Goal: Transaction & Acquisition: Obtain resource

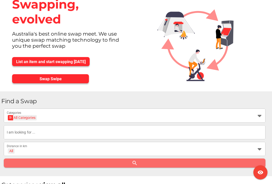
scroll to position [29, 0]
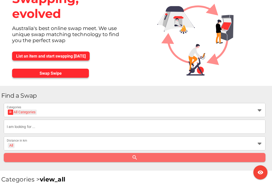
click at [10, 110] on div at bounding box center [10, 111] width 5 height 5
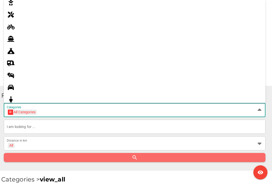
scroll to position [39, 0]
click at [10, 29] on icon at bounding box center [11, 27] width 6 height 6
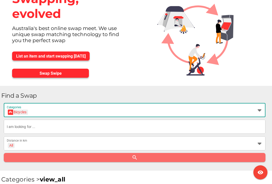
click at [9, 112] on icon at bounding box center [10, 112] width 3 height 3
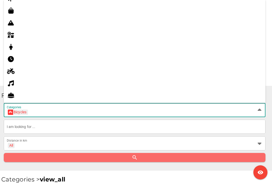
scroll to position [234, 0]
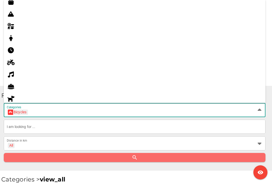
click at [11, 61] on icon at bounding box center [11, 62] width 6 height 6
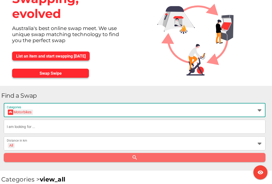
click at [10, 111] on icon at bounding box center [10, 112] width 3 height 3
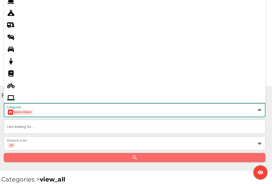
scroll to position [74, 0]
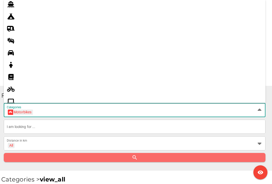
click at [10, 53] on icon at bounding box center [11, 53] width 6 height 6
type input "Cars"
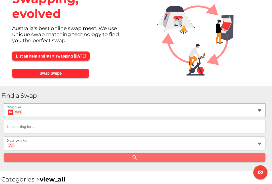
click at [14, 128] on input "text" at bounding box center [135, 126] width 256 height 14
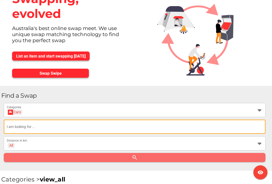
scroll to position [29, 0]
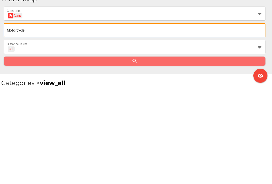
type input "Motorcycle"
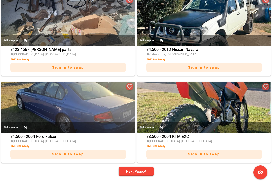
scroll to position [982, 0]
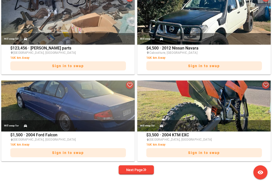
click at [212, 108] on img at bounding box center [204, 105] width 134 height 51
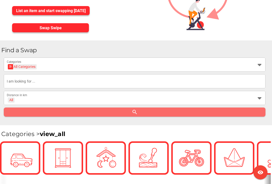
scroll to position [67, 0]
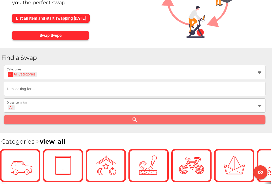
click at [154, 70] on div "All Categories All Categories Categories" at bounding box center [130, 72] width 247 height 14
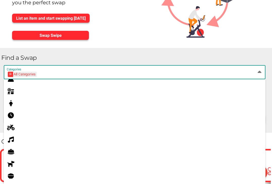
scroll to position [258, 0]
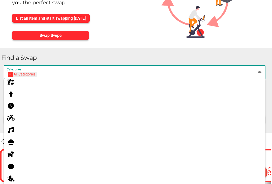
click at [34, 126] on div at bounding box center [135, 130] width 262 height 12
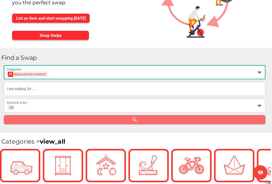
click at [61, 78] on div "Musical Instruments Musical Instruments" at bounding box center [130, 75] width 247 height 8
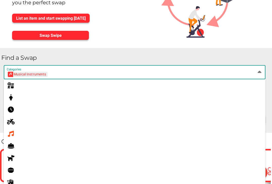
scroll to position [249, 0]
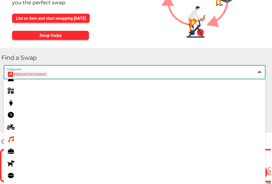
click at [22, 132] on div at bounding box center [135, 127] width 262 height 12
type input "Motorbikes"
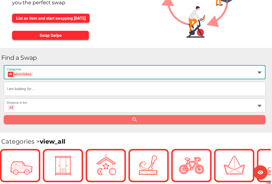
click at [14, 128] on div "Find a Swap Motorbikes Motorbikes Categories All + All Distance in km search" at bounding box center [136, 90] width 272 height 85
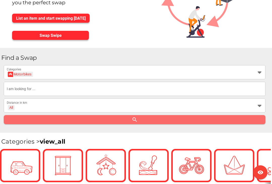
click at [53, 95] on input "text" at bounding box center [135, 89] width 256 height 14
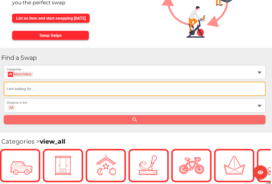
scroll to position [67, 0]
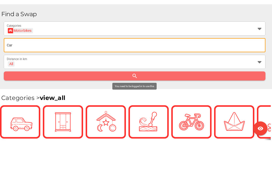
type input "Car"
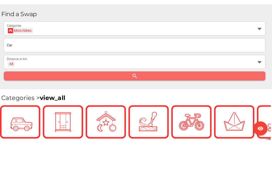
scroll to position [111, 0]
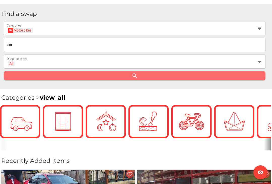
click at [136, 80] on div "Find a Swap Motorbikes Motorbikes Categories Car All + All Distance in km search" at bounding box center [136, 46] width 272 height 85
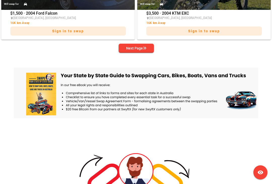
click at [146, 50] on icon "button" at bounding box center [145, 48] width 4 height 4
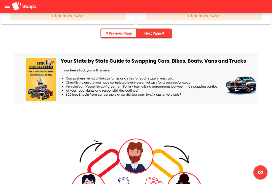
scroll to position [1118, 0]
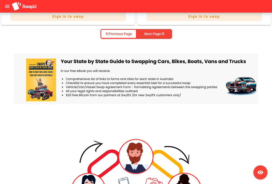
click at [166, 31] on span "Next Page" at bounding box center [154, 34] width 27 height 8
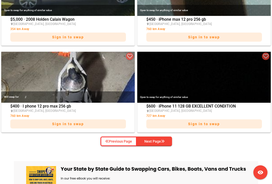
scroll to position [1012, 0]
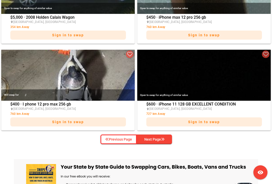
click at [162, 137] on div "Next Page" at bounding box center [154, 139] width 20 height 6
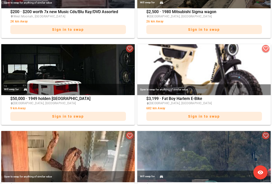
scroll to position [520, 0]
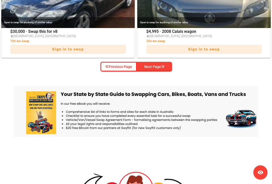
click at [161, 63] on span "Next Page" at bounding box center [154, 67] width 27 height 8
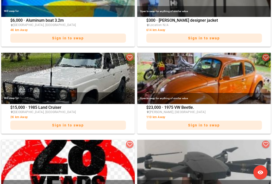
scroll to position [1044, 0]
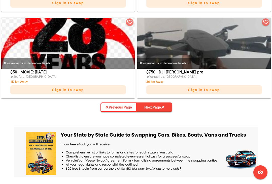
click at [156, 107] on div "Next Page" at bounding box center [154, 107] width 20 height 6
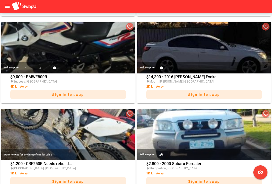
scroll to position [496, 0]
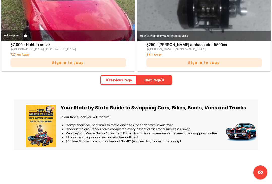
click at [163, 81] on icon "button" at bounding box center [163, 80] width 4 height 4
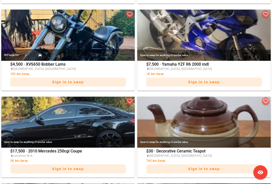
scroll to position [817, 0]
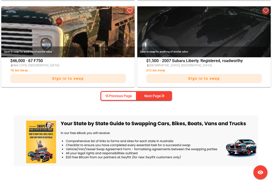
click at [162, 93] on span "Next Page" at bounding box center [154, 96] width 27 height 8
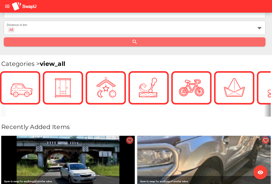
scroll to position [142, 0]
